Goal: Transaction & Acquisition: Register for event/course

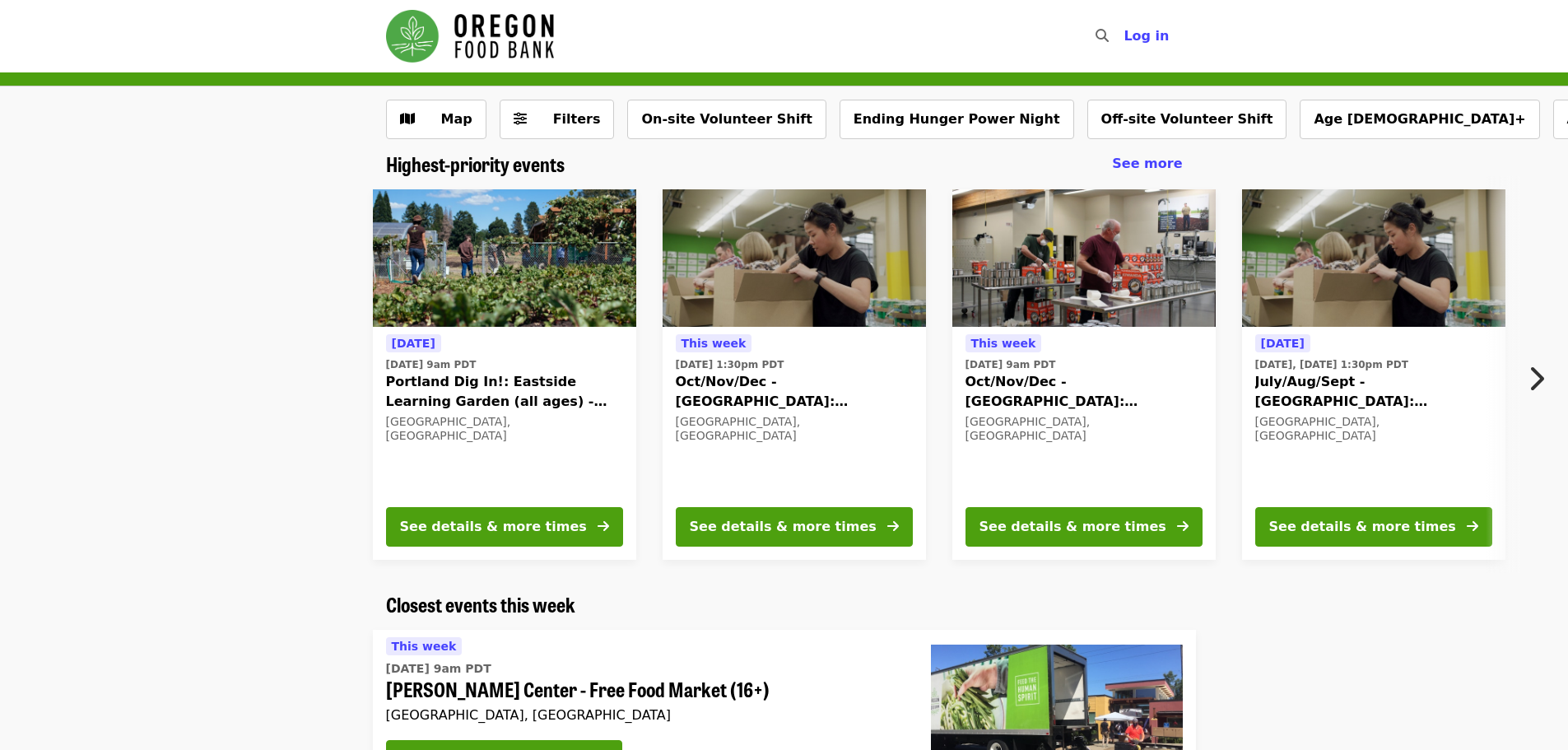
click at [1538, 380] on icon "chevron-right icon" at bounding box center [1535, 378] width 16 height 31
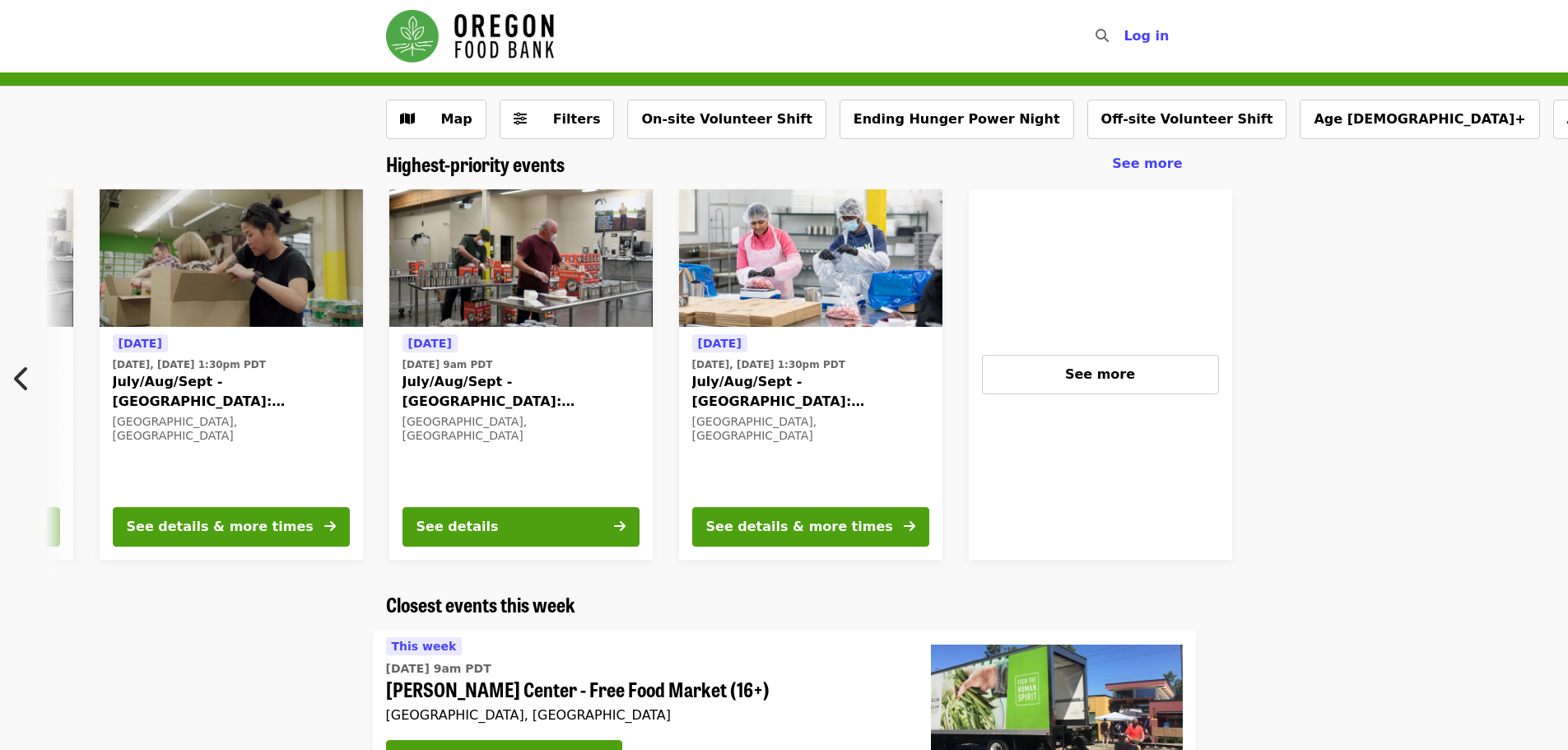
scroll to position [0, 1176]
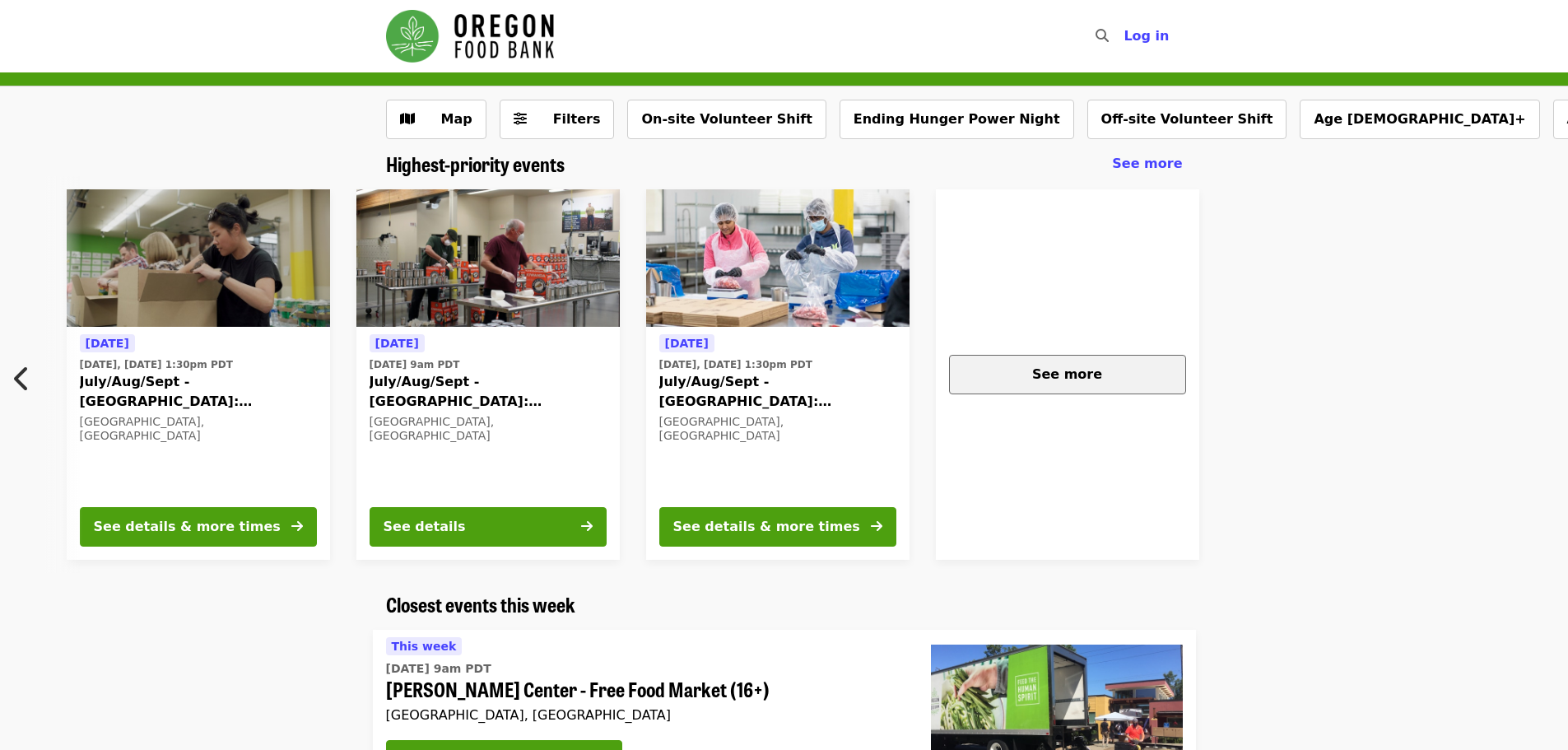
click at [1028, 372] on div "See more" at bounding box center [1067, 375] width 209 height 20
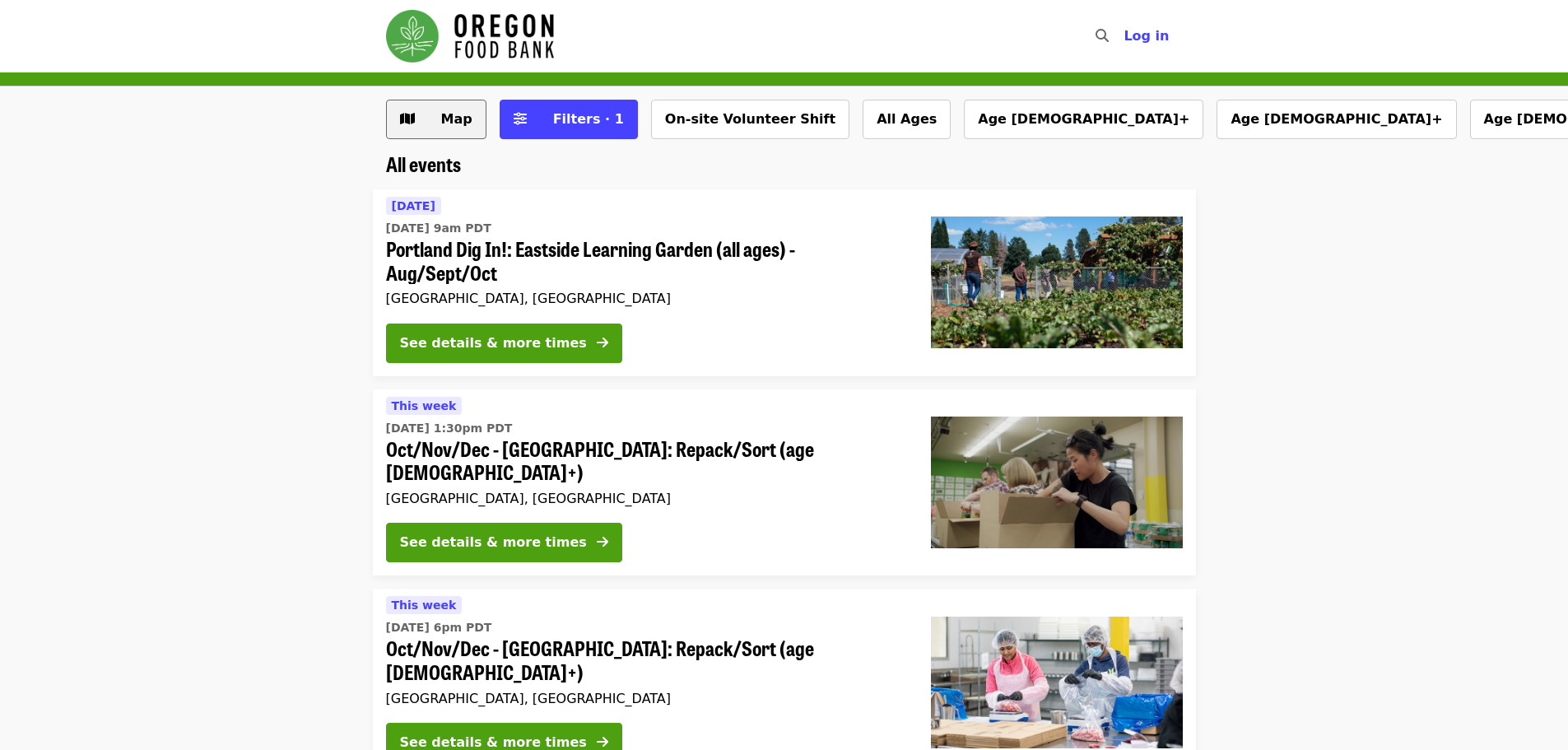
click at [435, 129] on button "Map" at bounding box center [436, 120] width 101 height 40
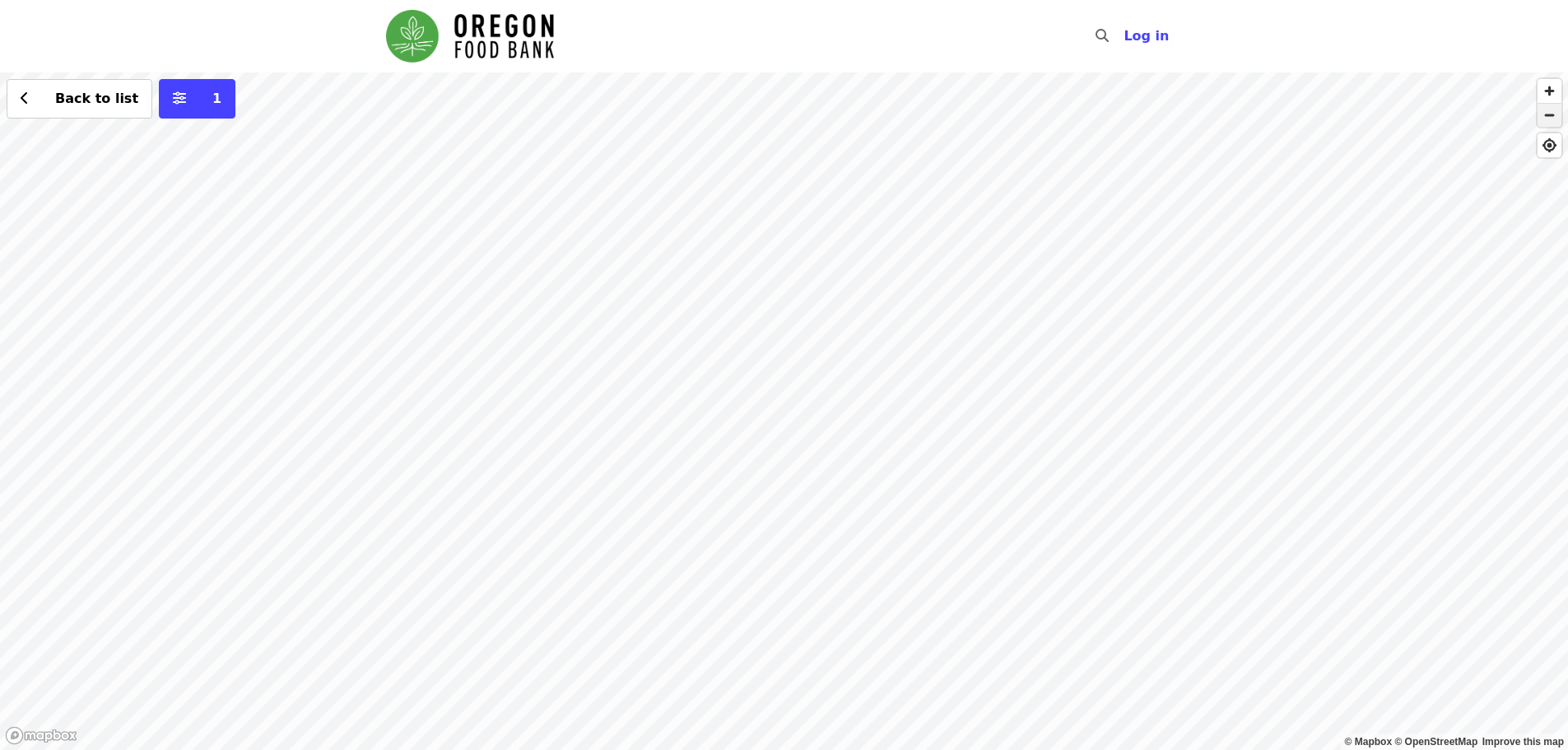
click at [1543, 124] on span "button" at bounding box center [1549, 115] width 24 height 23
drag, startPoint x: 1179, startPoint y: 417, endPoint x: 1121, endPoint y: 365, distance: 77.9
click at [1155, 395] on div "Back to list 1" at bounding box center [784, 411] width 1568 height 678
click at [911, 284] on div "Back to list 1" at bounding box center [784, 411] width 1568 height 678
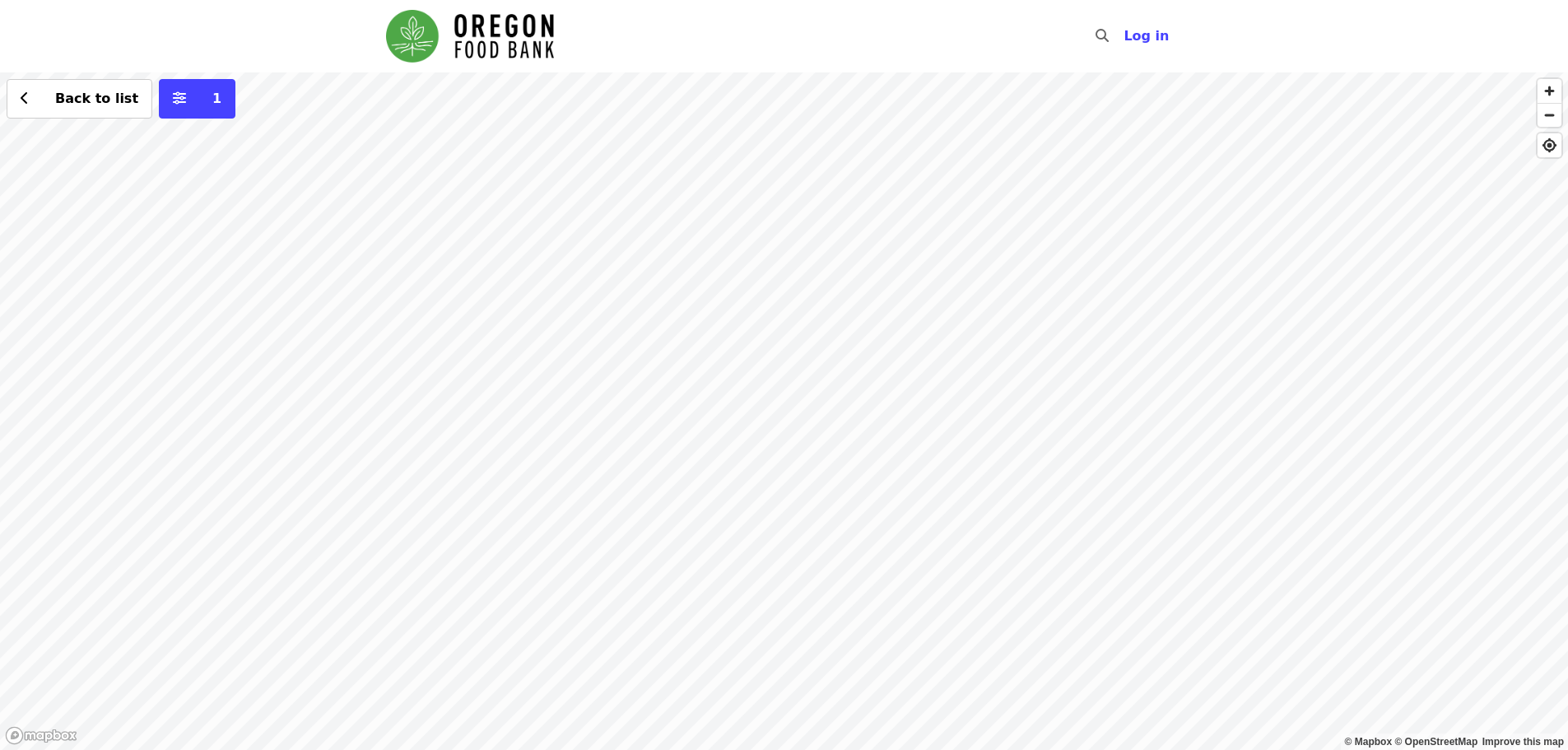
click at [750, 375] on div "Back to list 1" at bounding box center [784, 411] width 1568 height 678
click at [760, 416] on span "See 4 actions at this location" at bounding box center [750, 409] width 216 height 15
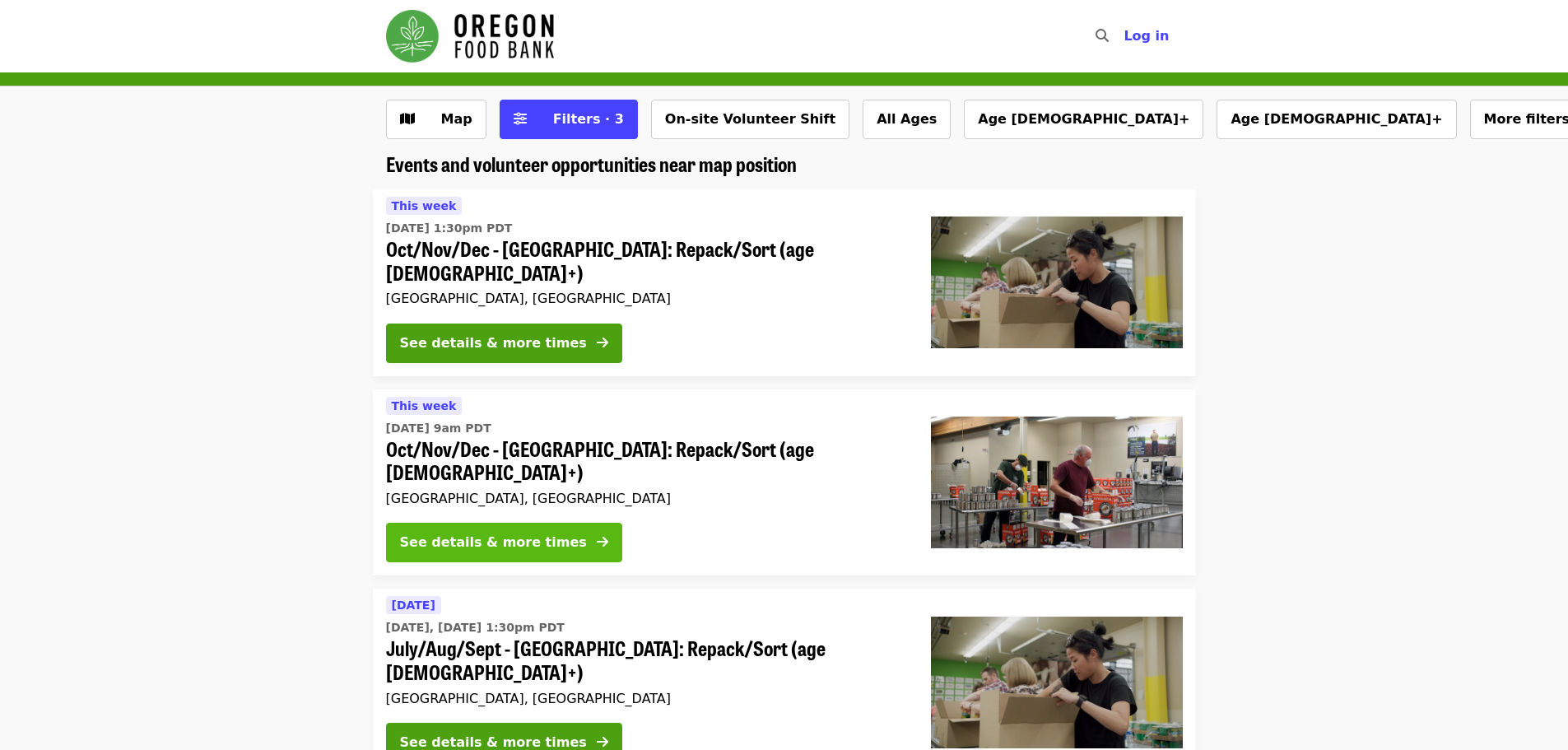
click at [469, 532] on div "See details & more times" at bounding box center [493, 542] width 187 height 20
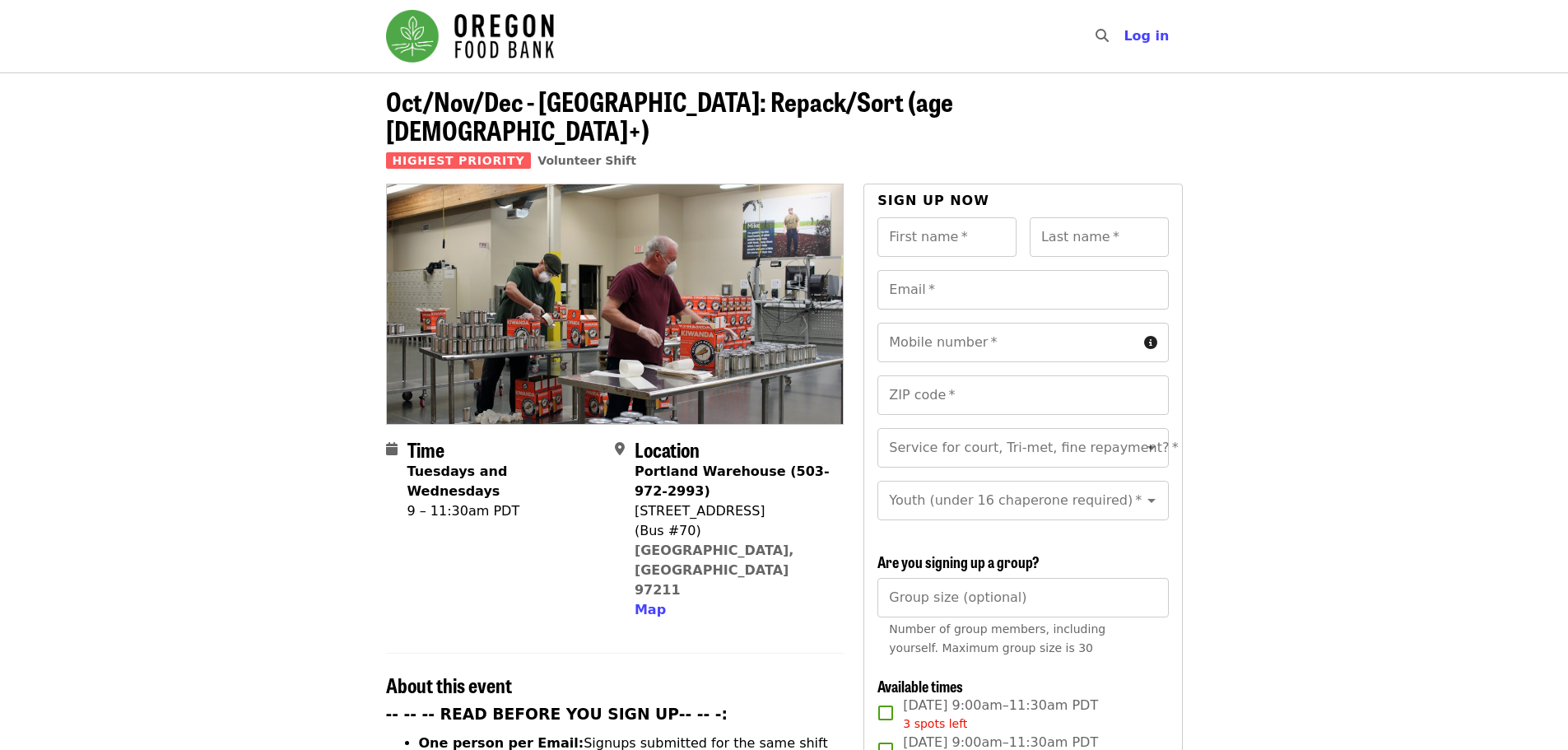
scroll to position [329, 0]
